Goal: Task Accomplishment & Management: Use online tool/utility

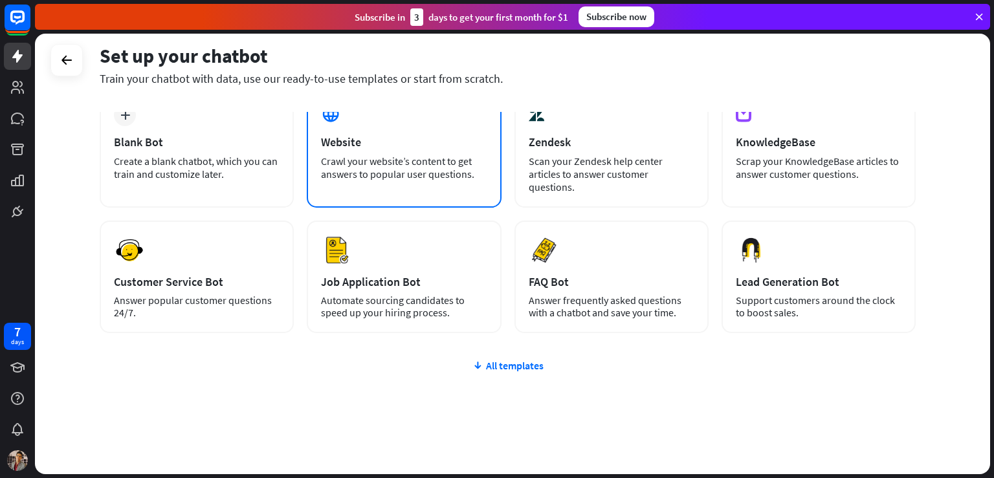
scroll to position [8, 0]
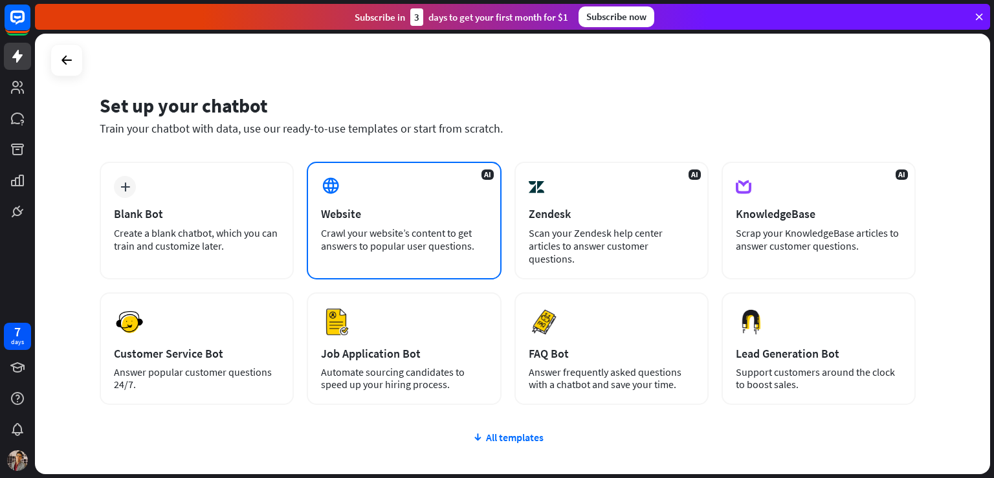
click at [429, 217] on div "Website" at bounding box center [404, 213] width 166 height 15
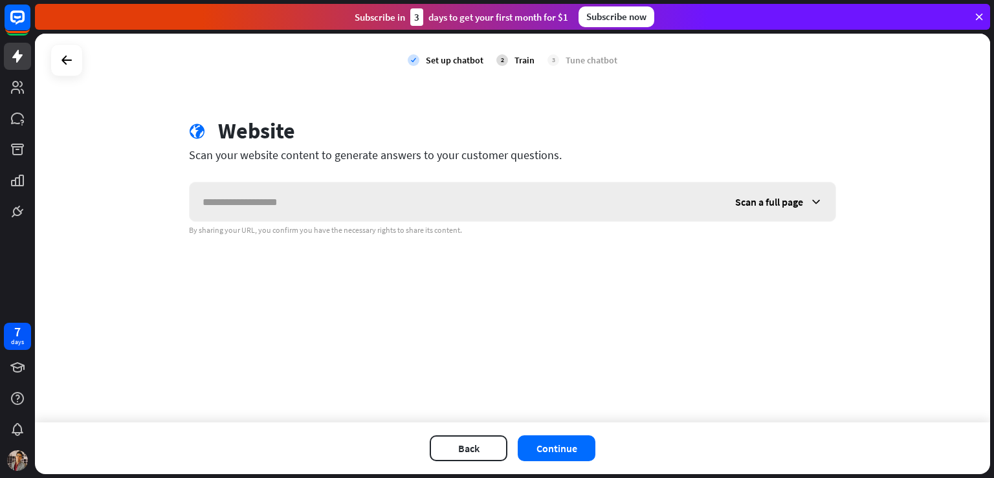
click at [284, 205] on input "text" at bounding box center [456, 201] width 533 height 39
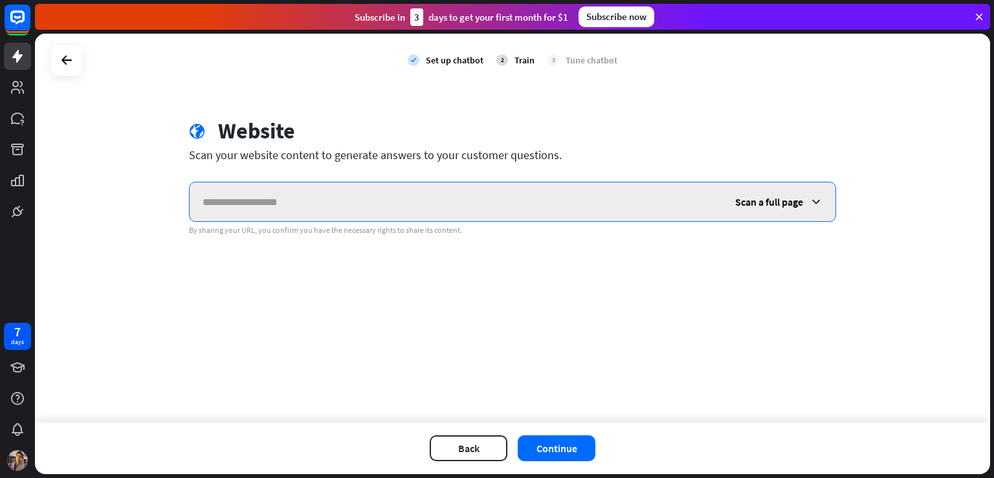
click at [338, 188] on input "text" at bounding box center [456, 201] width 533 height 39
paste input "**********"
type input "**********"
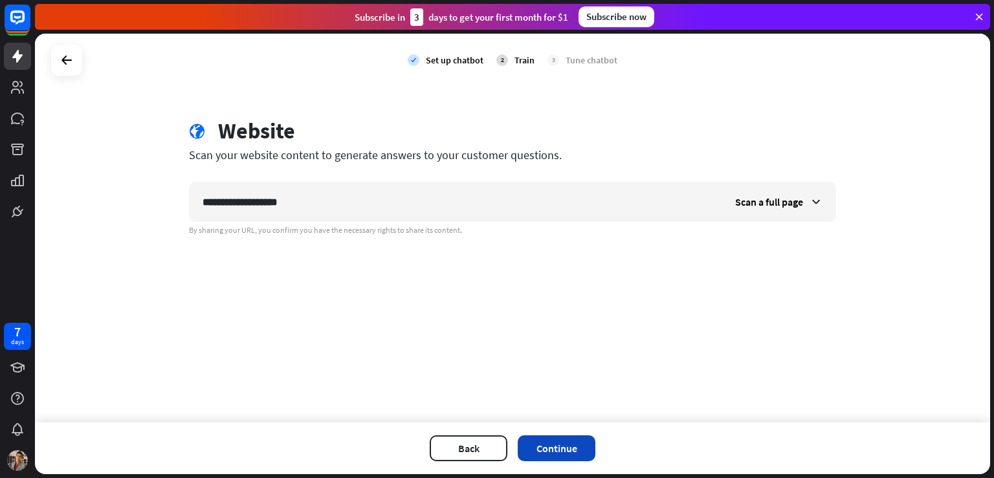
click at [559, 452] on button "Continue" at bounding box center [557, 449] width 78 height 26
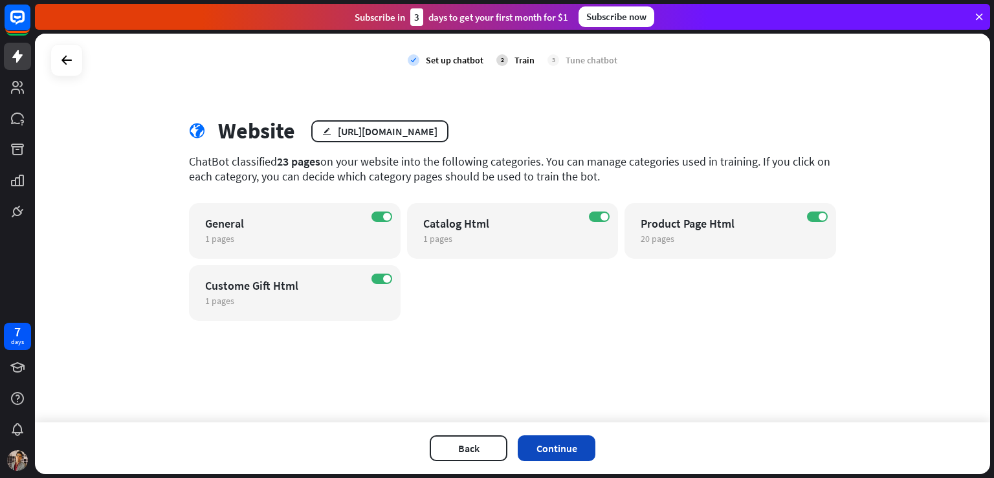
click at [555, 454] on button "Continue" at bounding box center [557, 449] width 78 height 26
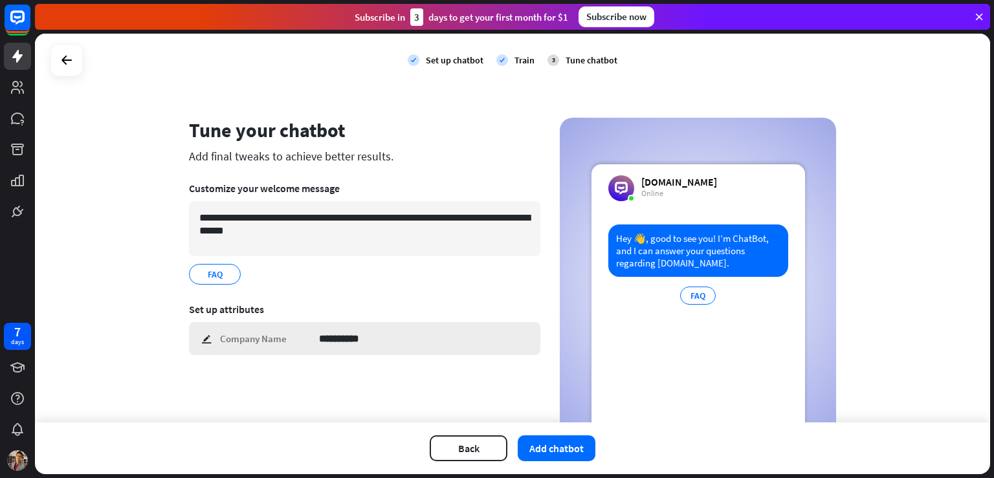
scroll to position [65, 0]
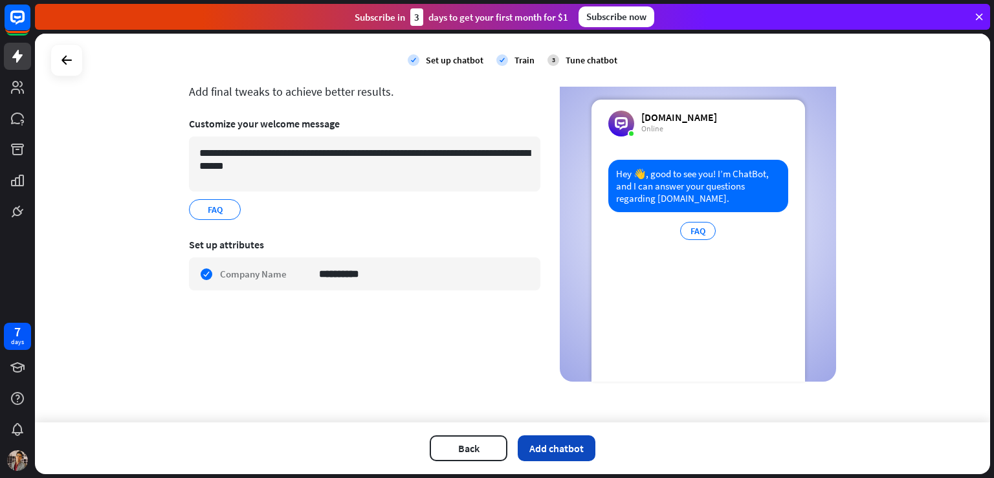
click at [560, 448] on button "Add chatbot" at bounding box center [557, 449] width 78 height 26
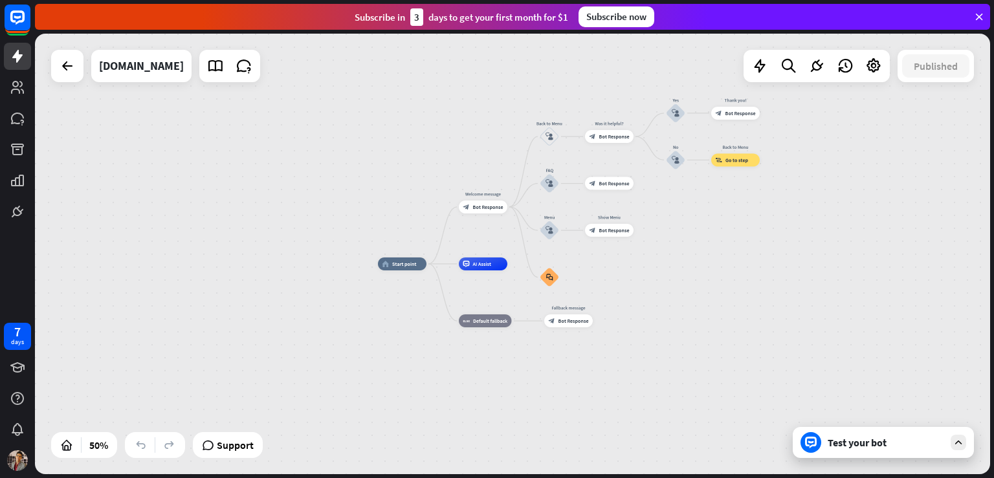
click at [884, 439] on div "Test your bot" at bounding box center [886, 442] width 116 height 13
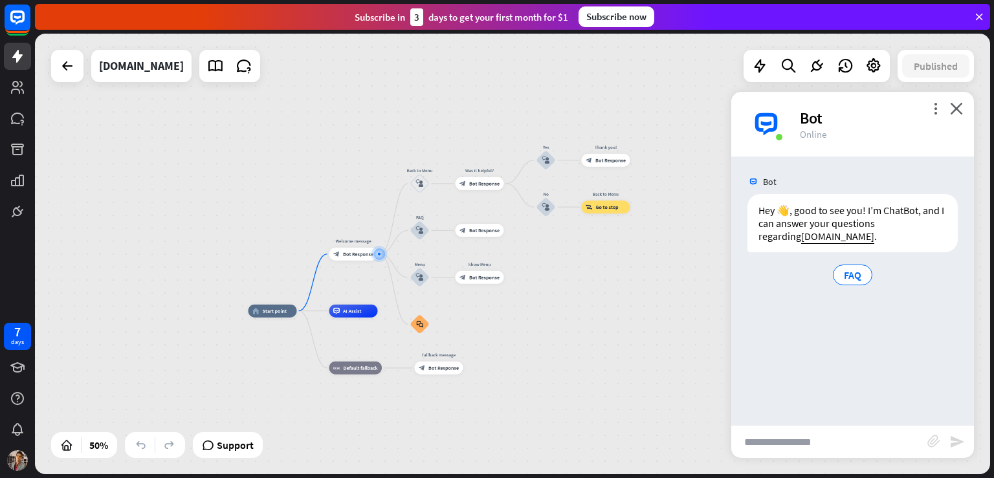
click at [822, 434] on input "text" at bounding box center [829, 442] width 196 height 32
click at [821, 436] on input "text" at bounding box center [829, 442] width 196 height 32
type input "*"
type input "****"
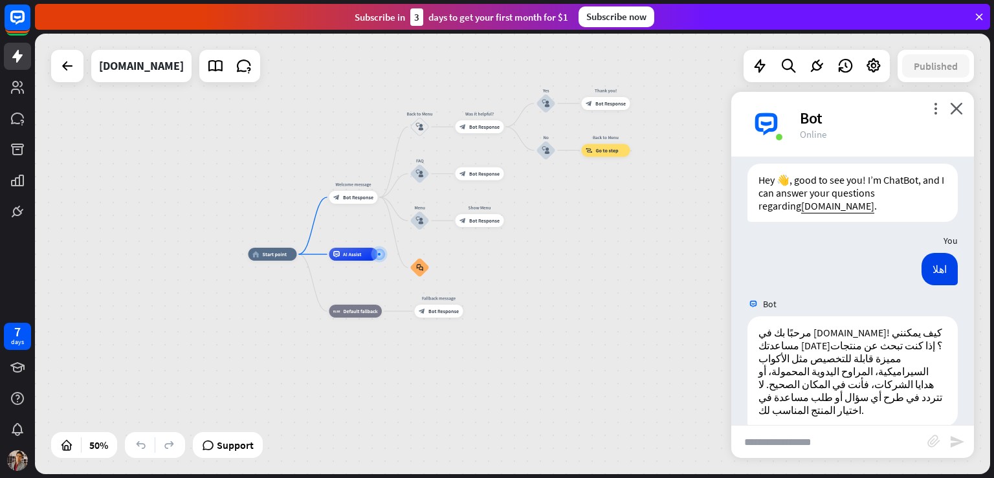
scroll to position [38, 0]
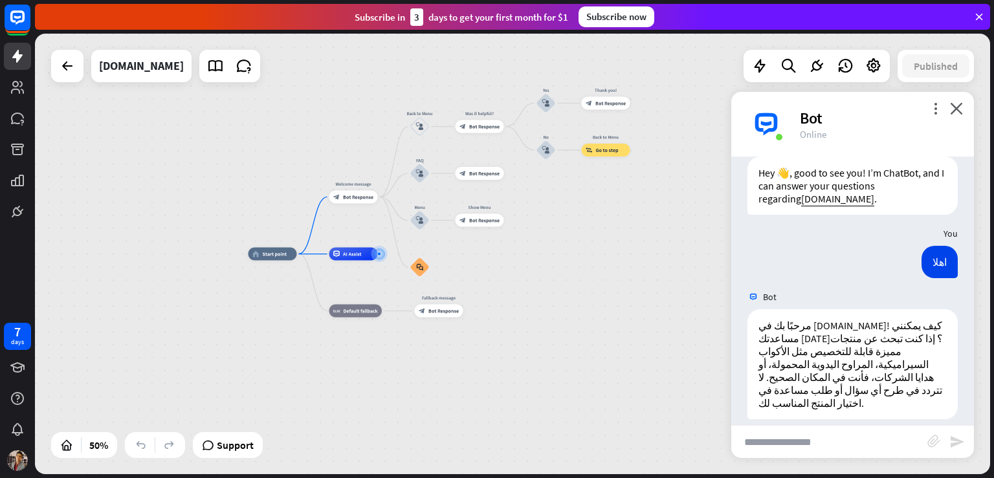
click at [822, 434] on input "text" at bounding box center [829, 442] width 196 height 32
type input "*"
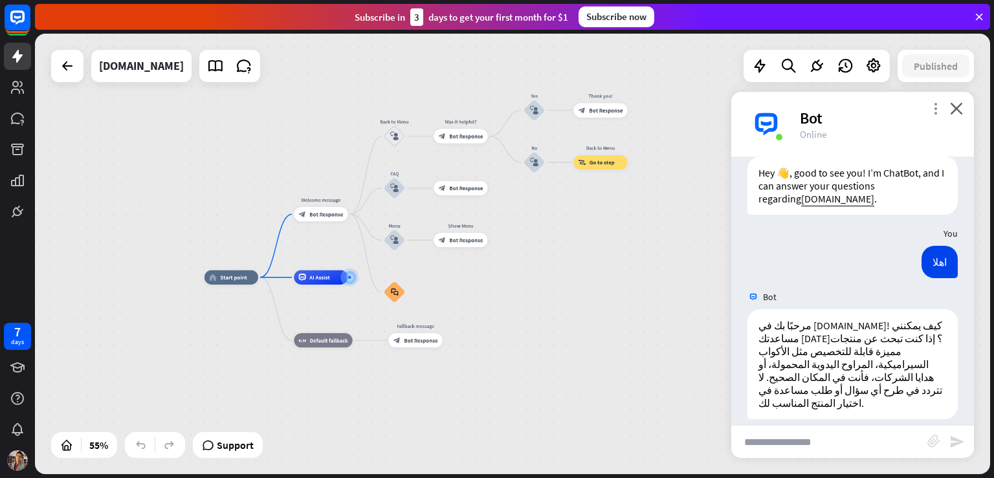
click at [933, 106] on icon "more_vert" at bounding box center [935, 108] width 12 height 12
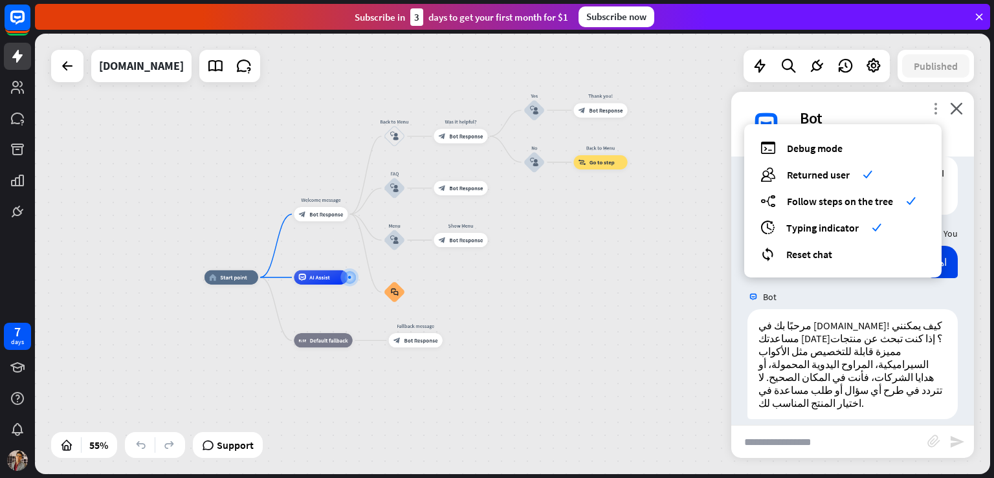
click at [933, 106] on icon "more_vert" at bounding box center [935, 108] width 12 height 12
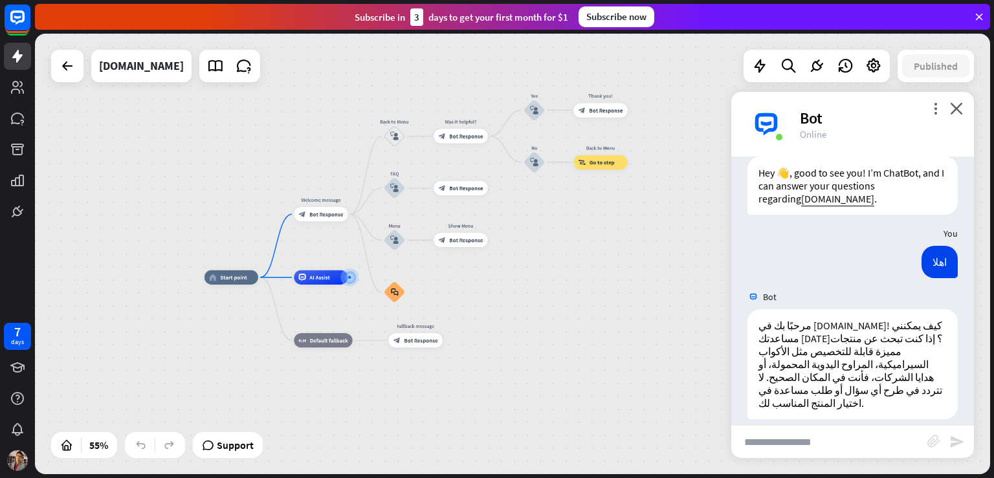
click at [825, 441] on input "text" at bounding box center [829, 442] width 196 height 32
type input "**********"
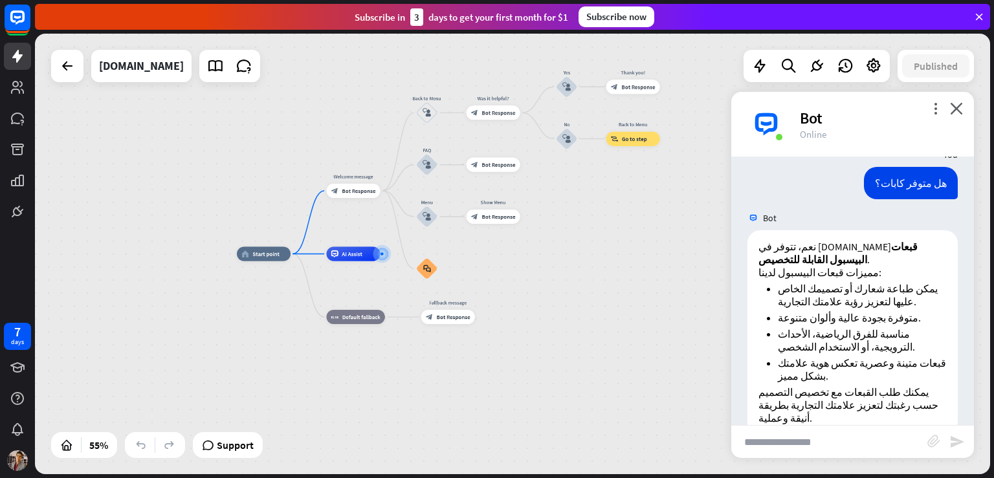
scroll to position [323, 0]
click at [956, 113] on icon "close" at bounding box center [956, 108] width 13 height 12
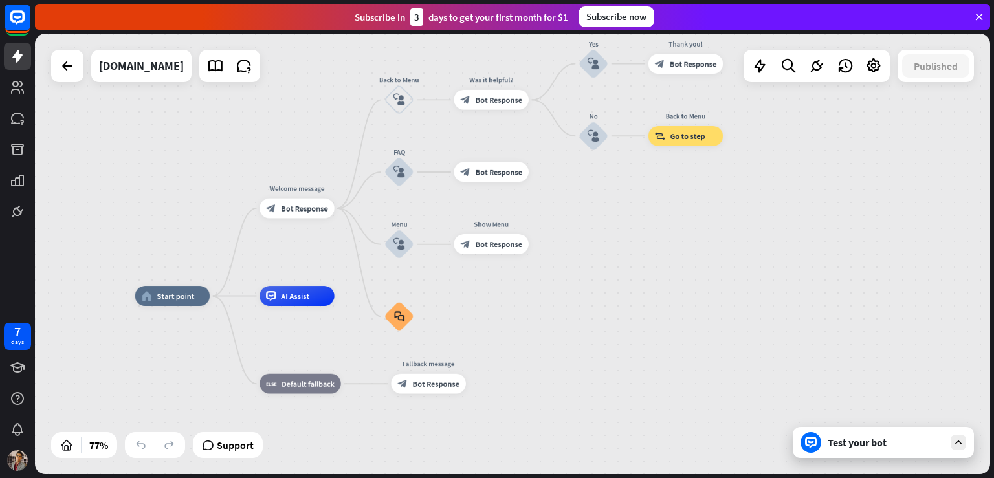
click at [977, 17] on icon at bounding box center [979, 17] width 12 height 12
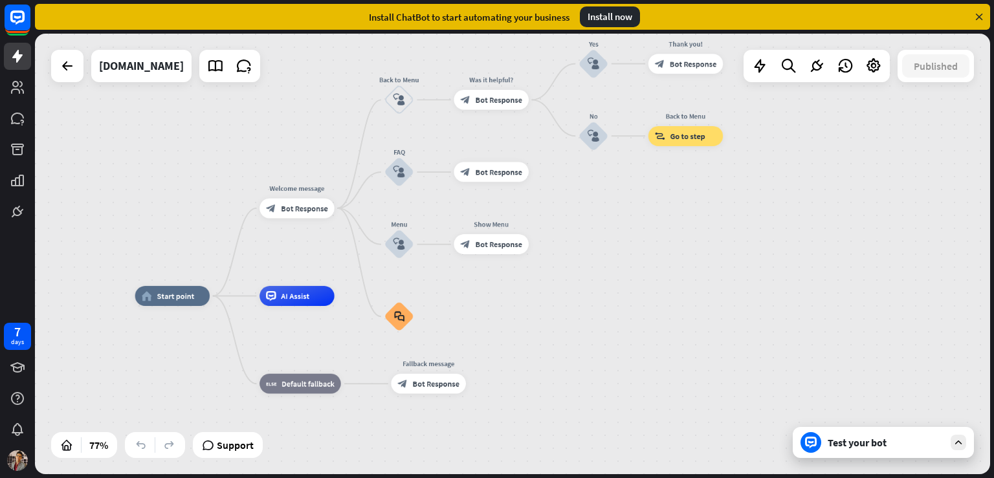
click at [978, 17] on icon at bounding box center [979, 17] width 12 height 12
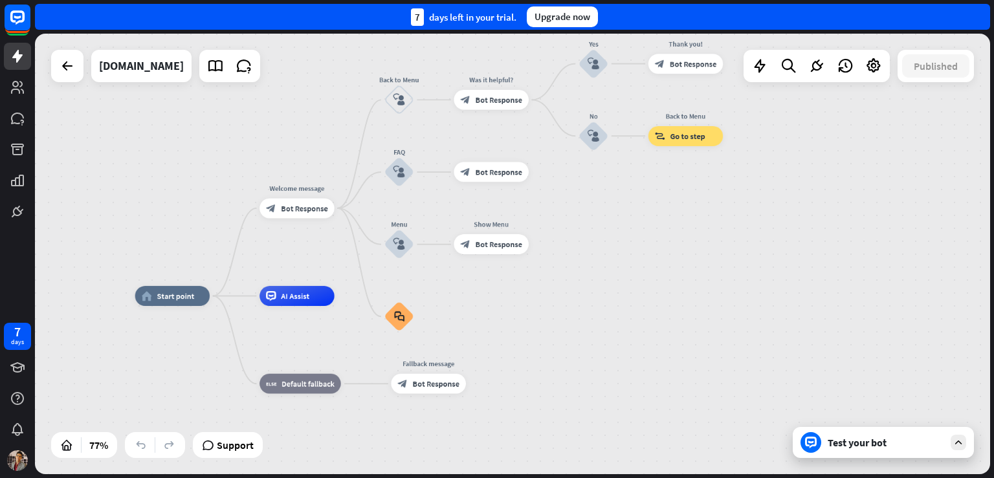
drag, startPoint x: 404, startPoint y: 23, endPoint x: 495, endPoint y: 22, distance: 91.3
click at [495, 22] on div "7 days left in your trial. Upgrade now" at bounding box center [512, 17] width 955 height 26
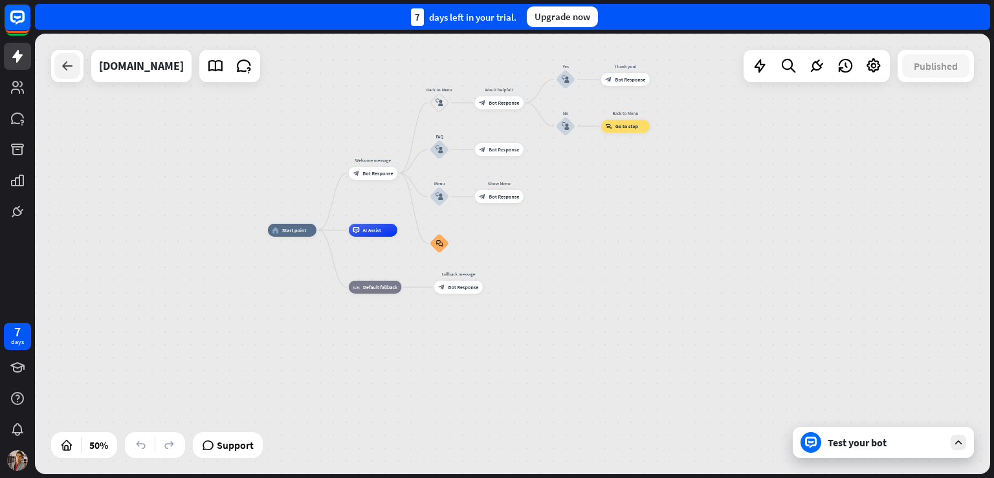
click at [65, 74] on div at bounding box center [67, 66] width 26 height 26
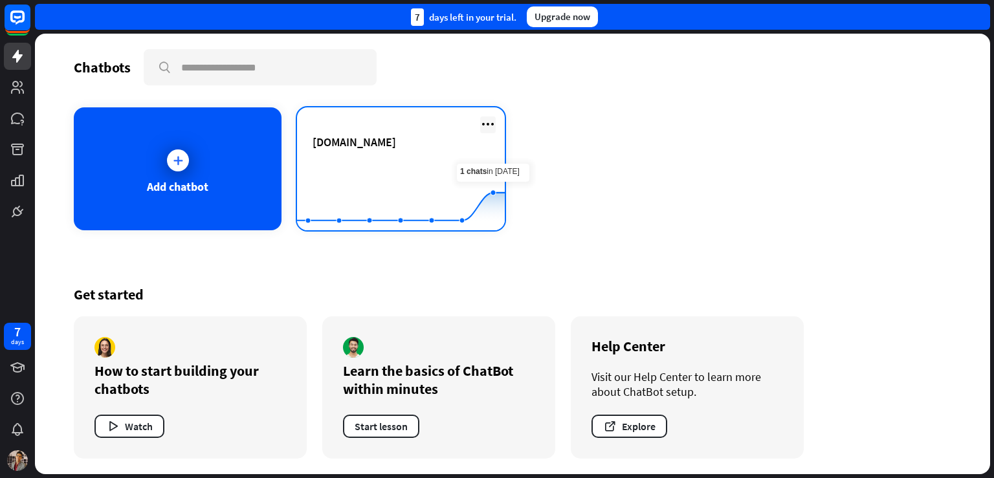
click at [488, 128] on icon at bounding box center [488, 124] width 16 height 16
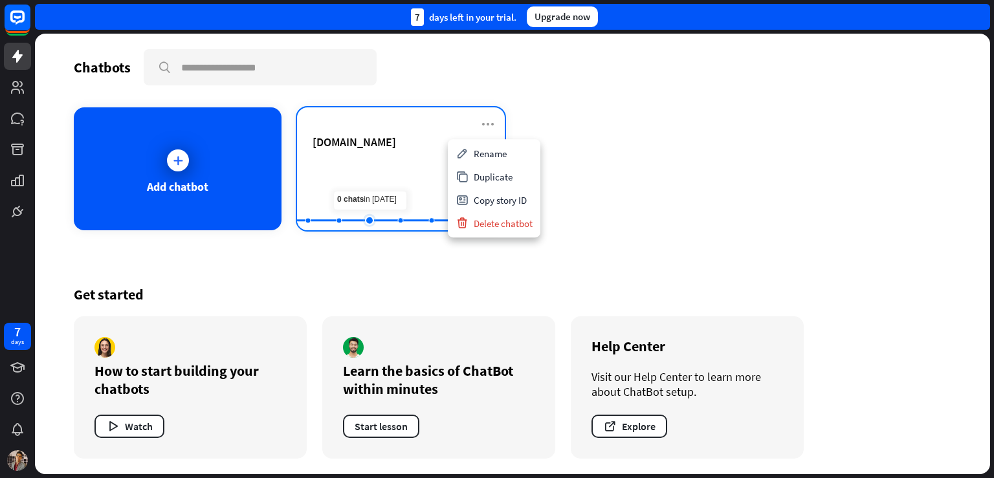
click at [371, 171] on rect at bounding box center [401, 199] width 208 height 81
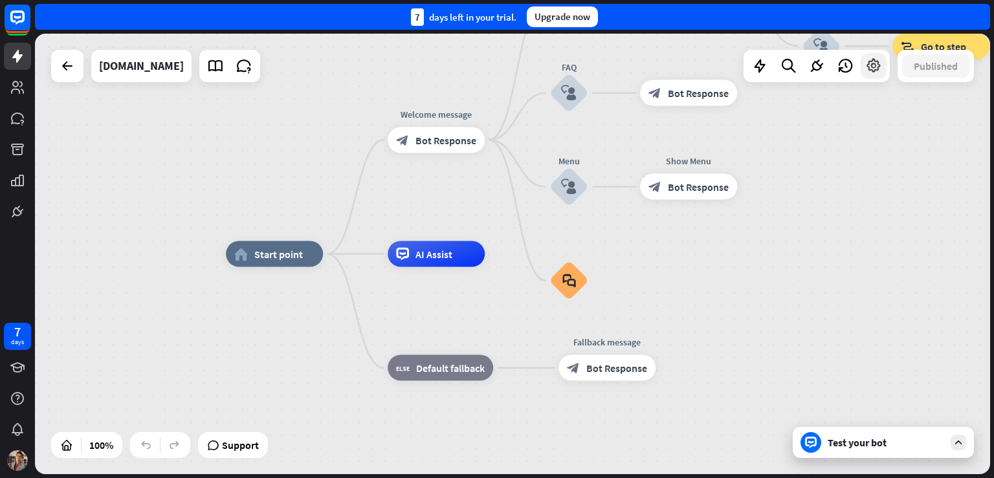
click at [876, 67] on icon at bounding box center [873, 66] width 17 height 17
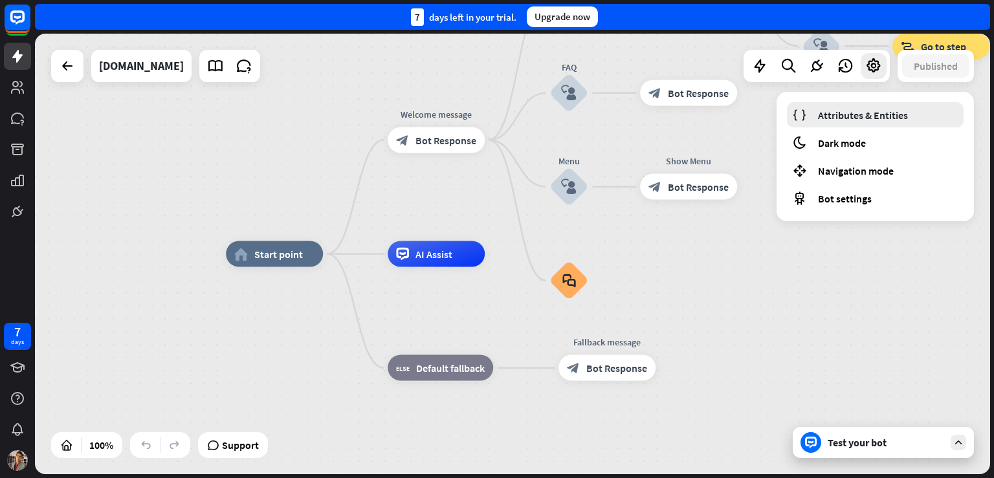
click at [881, 118] on span "Attributes & Entities" at bounding box center [863, 115] width 90 height 13
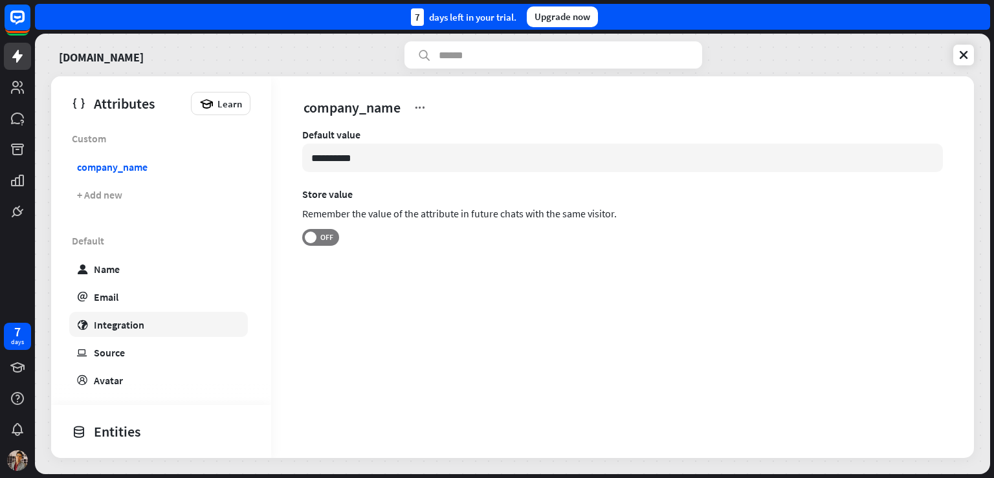
click at [129, 319] on div "Integration" at bounding box center [119, 324] width 50 height 13
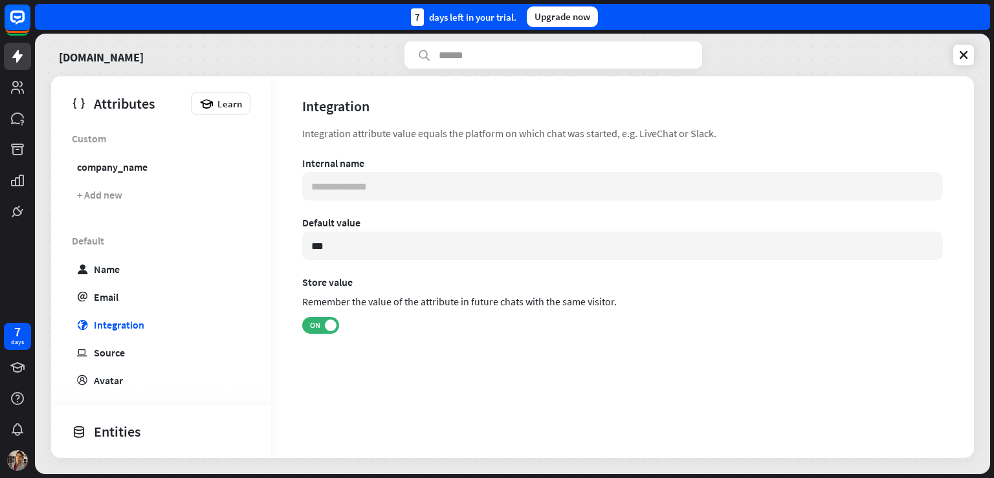
type input "**********"
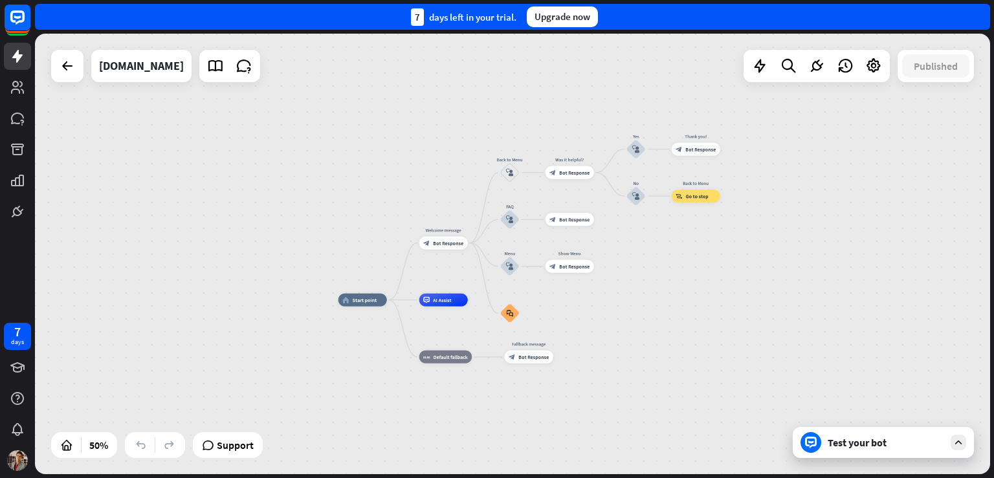
drag, startPoint x: 324, startPoint y: 80, endPoint x: 313, endPoint y: 190, distance: 109.9
click at [313, 190] on div "home_2 Start point Welcome message block_bot_response Bot Response Back to Menu…" at bounding box center [512, 254] width 955 height 441
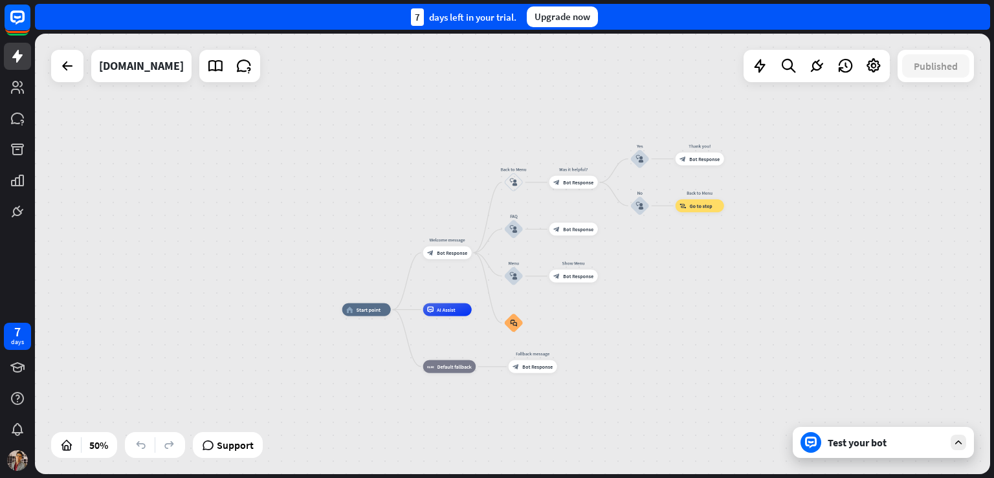
click at [912, 450] on div "Test your bot" at bounding box center [883, 442] width 181 height 31
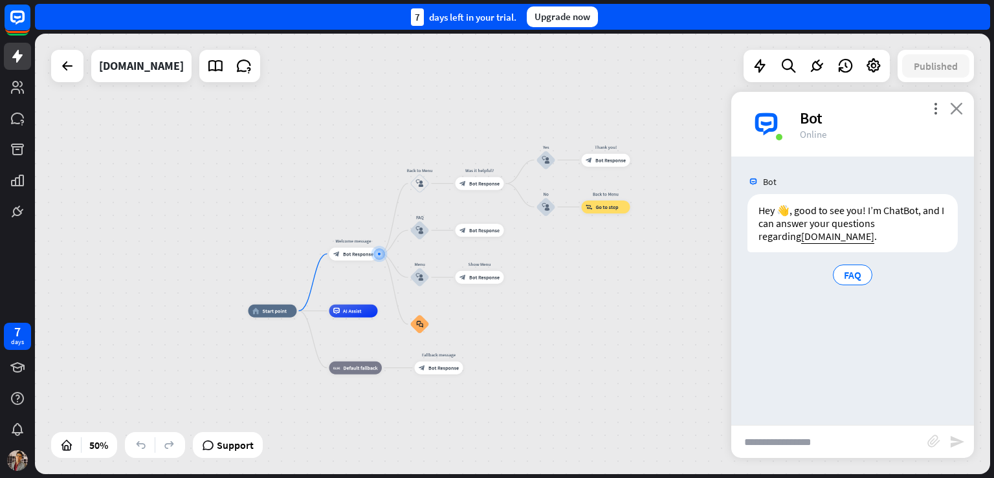
click at [960, 108] on icon "close" at bounding box center [956, 108] width 13 height 12
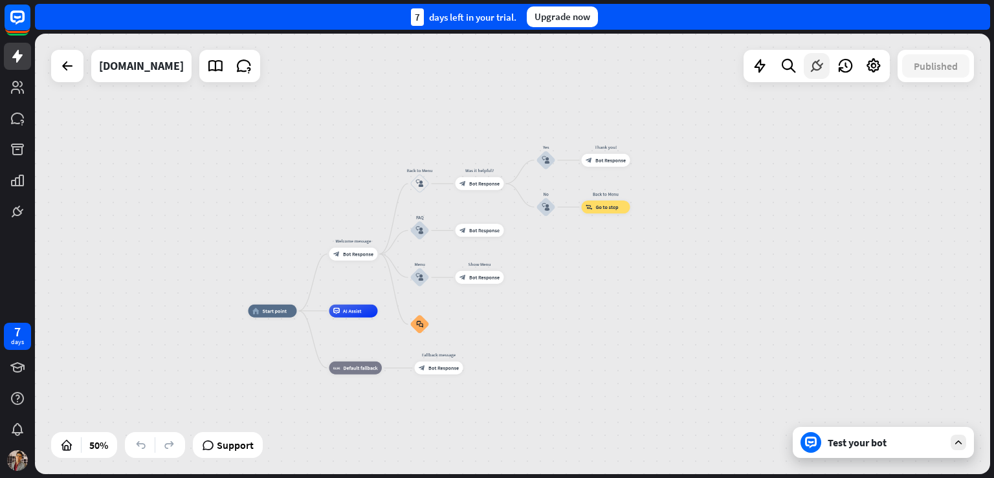
click at [813, 65] on icon at bounding box center [816, 66] width 17 height 17
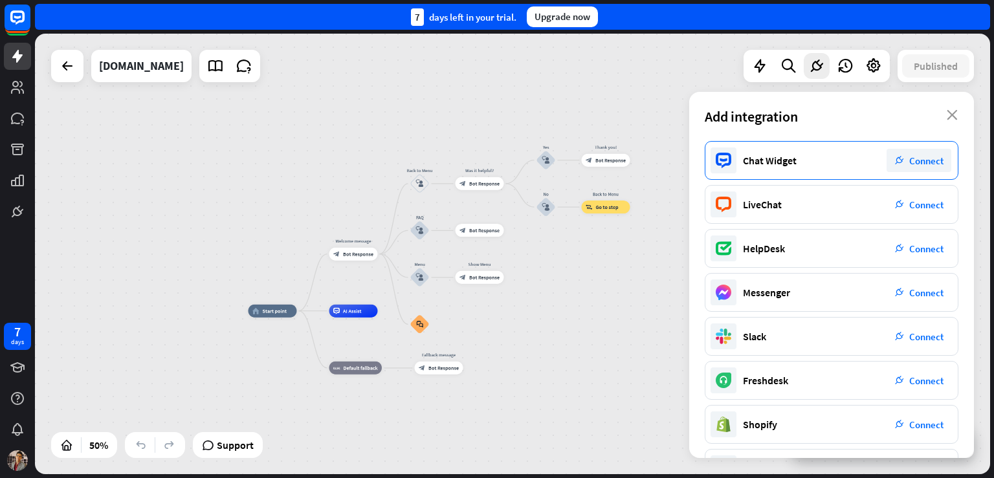
click at [915, 158] on span "Connect" at bounding box center [926, 161] width 34 height 12
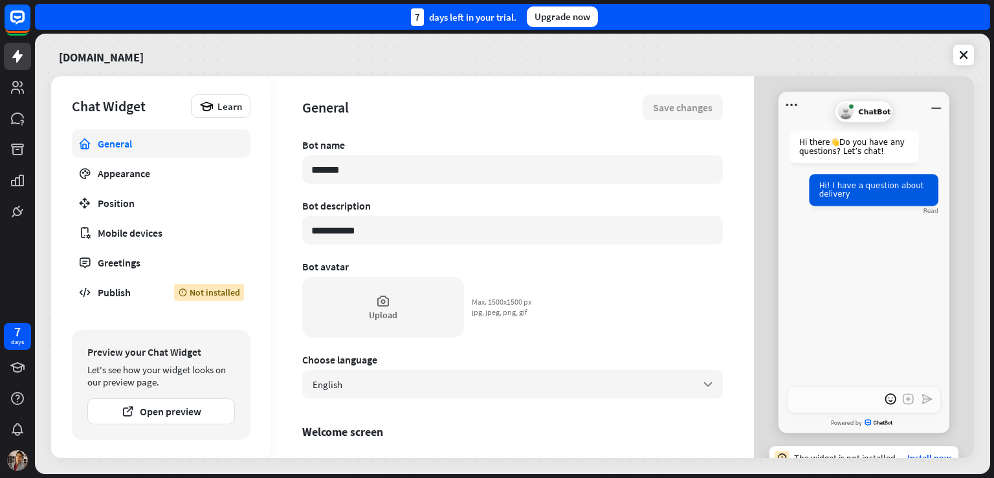
type textarea "*"
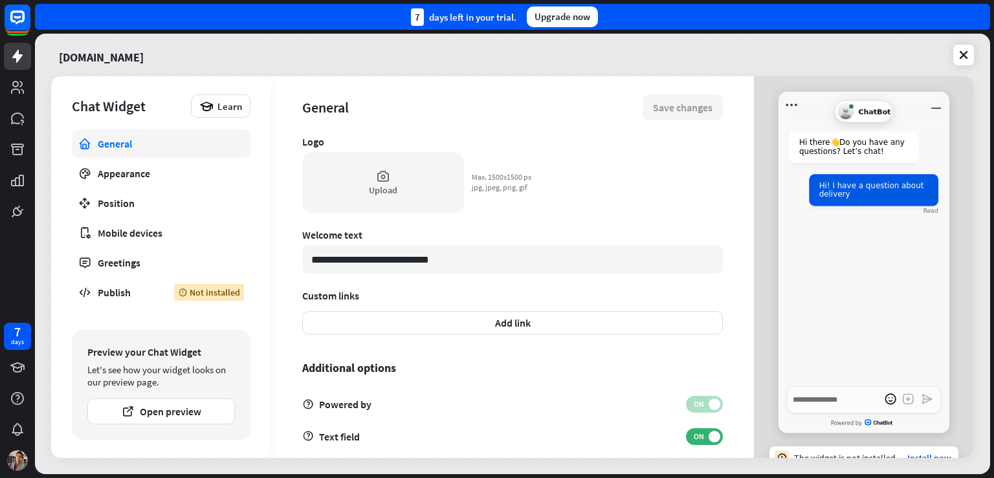
scroll to position [374, 0]
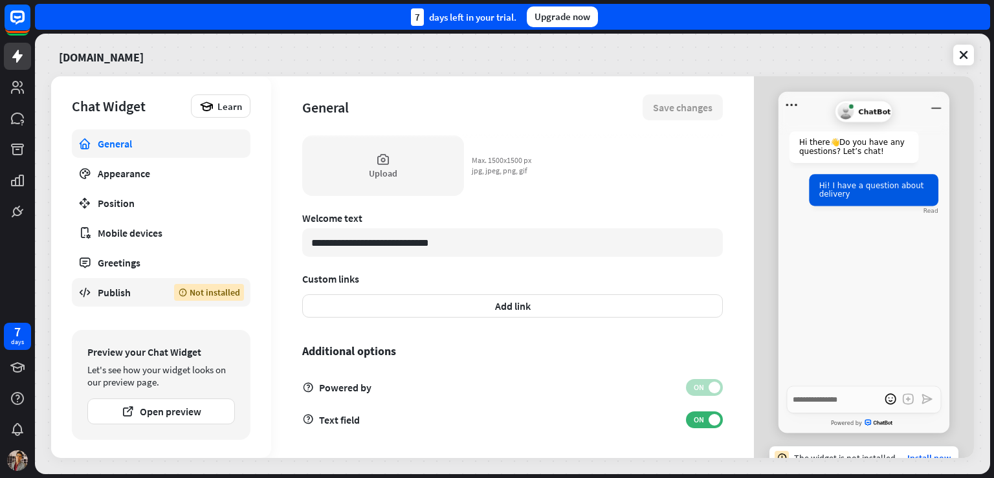
click at [142, 293] on div "Publish" at bounding box center [126, 292] width 57 height 13
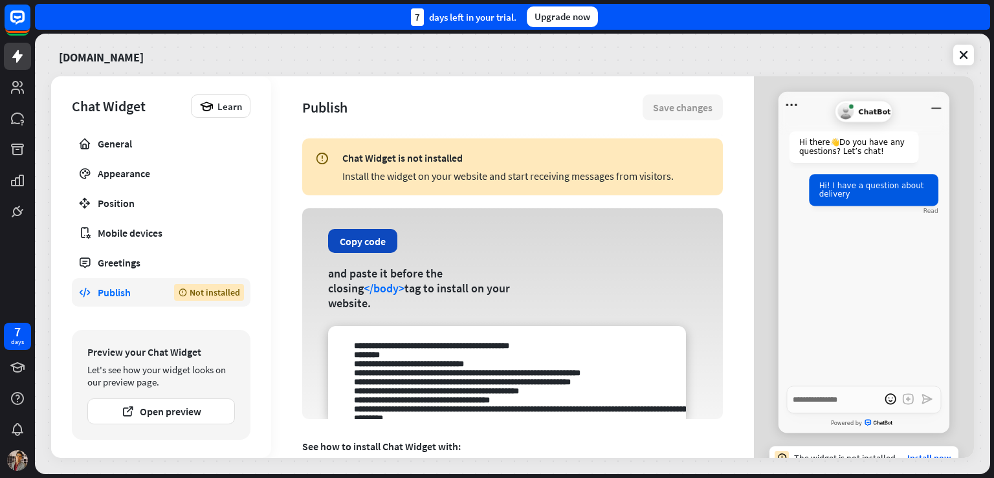
click at [351, 253] on button "Copy code" at bounding box center [362, 241] width 69 height 24
click at [351, 244] on button "Copied!" at bounding box center [357, 241] width 58 height 24
click at [355, 251] on button "Copy code" at bounding box center [362, 241] width 69 height 24
click at [366, 245] on button "Copy code" at bounding box center [362, 241] width 69 height 24
